Goal: Find specific page/section: Find specific page/section

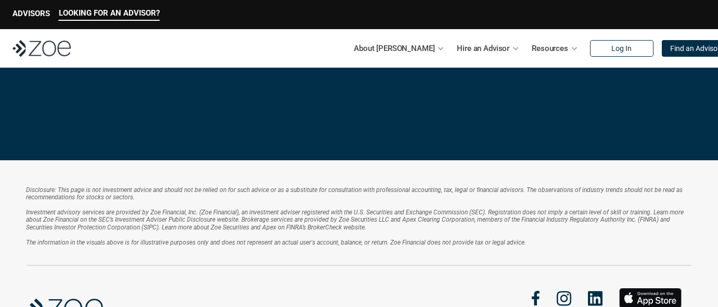
scroll to position [2372, 0]
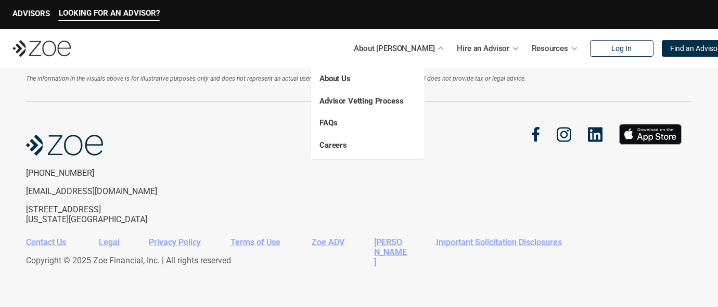
click at [347, 140] on p "Careers" at bounding box center [350, 145] width 62 height 12
click at [337, 145] on link "Careers" at bounding box center [333, 144] width 28 height 9
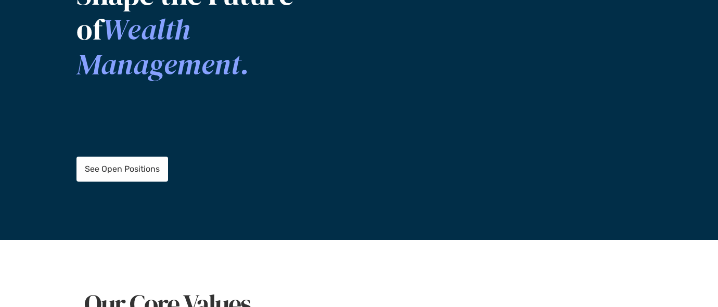
scroll to position [165, 0]
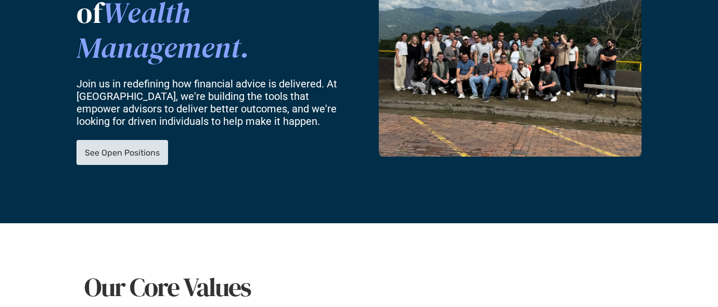
click at [125, 148] on p "See Open Positions" at bounding box center [122, 153] width 75 height 10
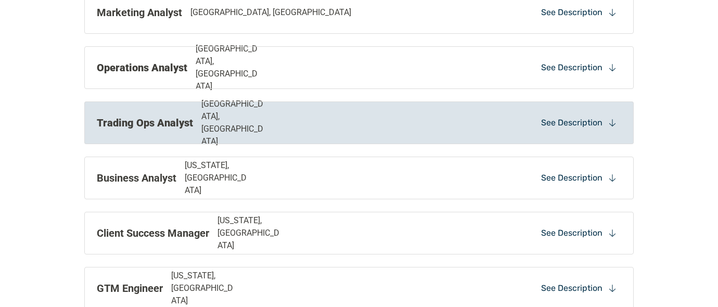
scroll to position [1042, 0]
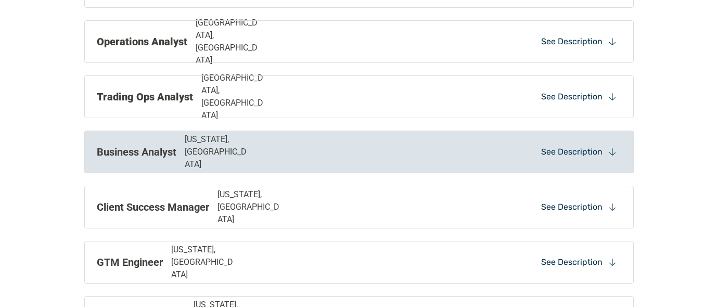
click at [361, 167] on div "Business Analyst [US_STATE], [GEOGRAPHIC_DATA] See Description" at bounding box center [358, 152] width 549 height 43
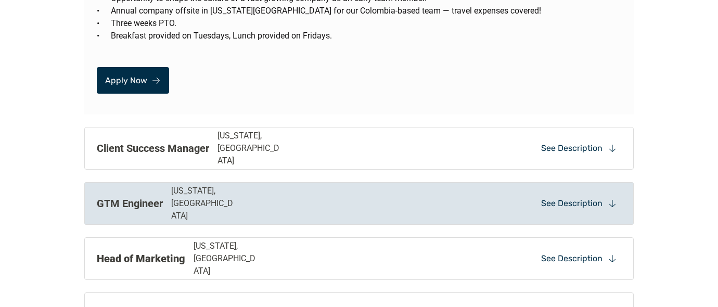
scroll to position [2134, 0]
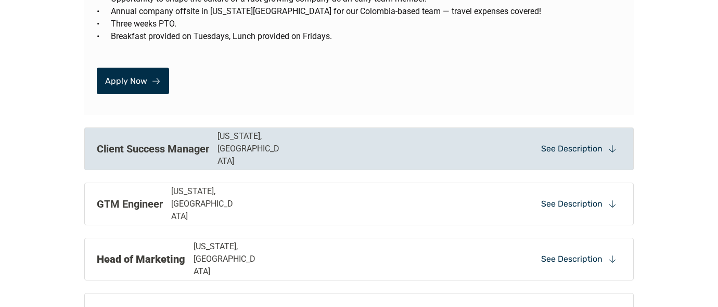
click at [370, 132] on div "Client Success Manager [US_STATE], [GEOGRAPHIC_DATA] See Description" at bounding box center [358, 148] width 549 height 43
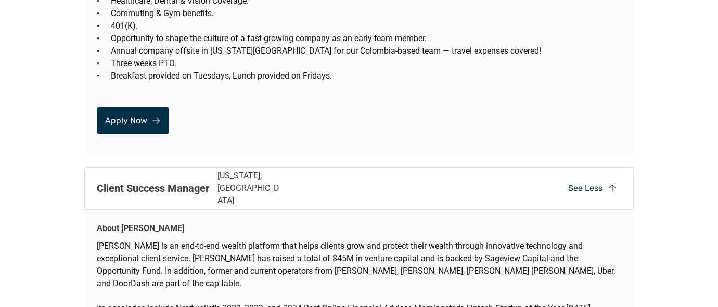
scroll to position [2094, 0]
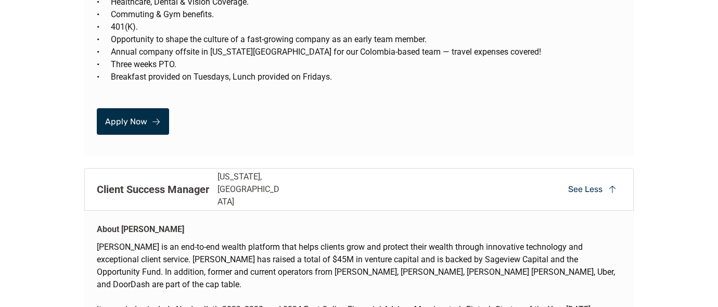
click at [379, 171] on div "Client Success Manager [US_STATE], [GEOGRAPHIC_DATA]" at bounding box center [253, 189] width 312 height 37
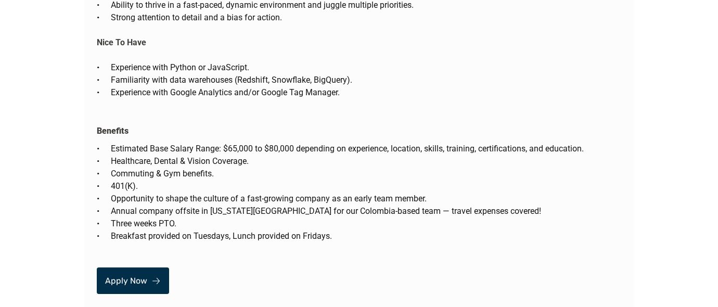
scroll to position [1955, 0]
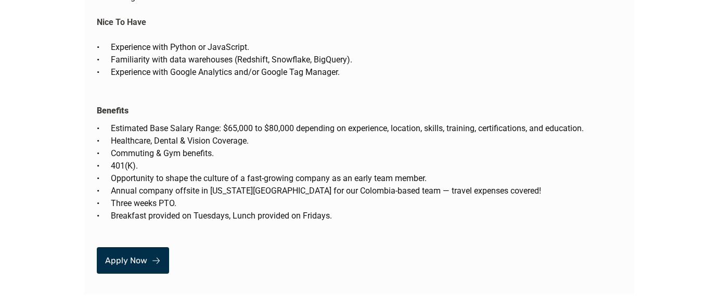
click at [122, 247] on link "Apply Now" at bounding box center [133, 260] width 72 height 27
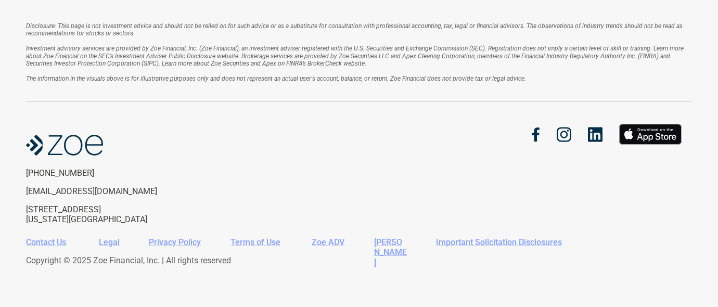
scroll to position [1473, 0]
